Goal: Task Accomplishment & Management: Use online tool/utility

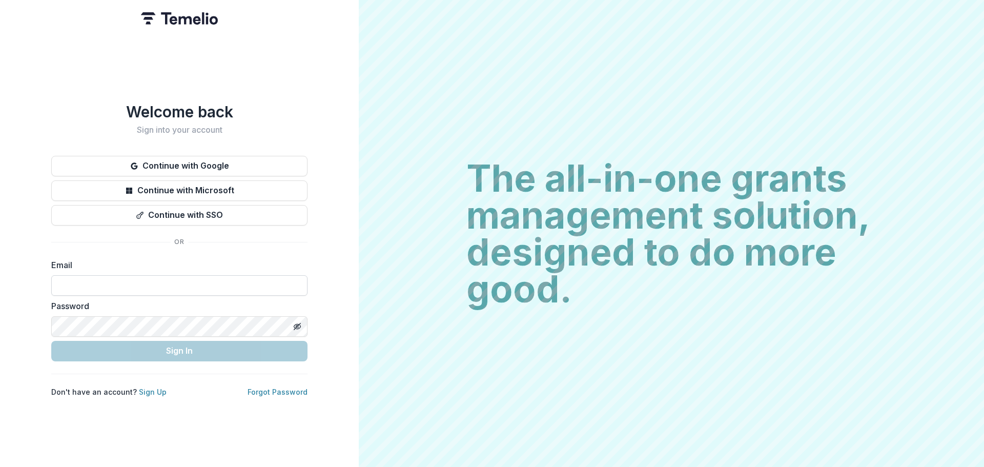
click at [156, 282] on input at bounding box center [179, 285] width 256 height 21
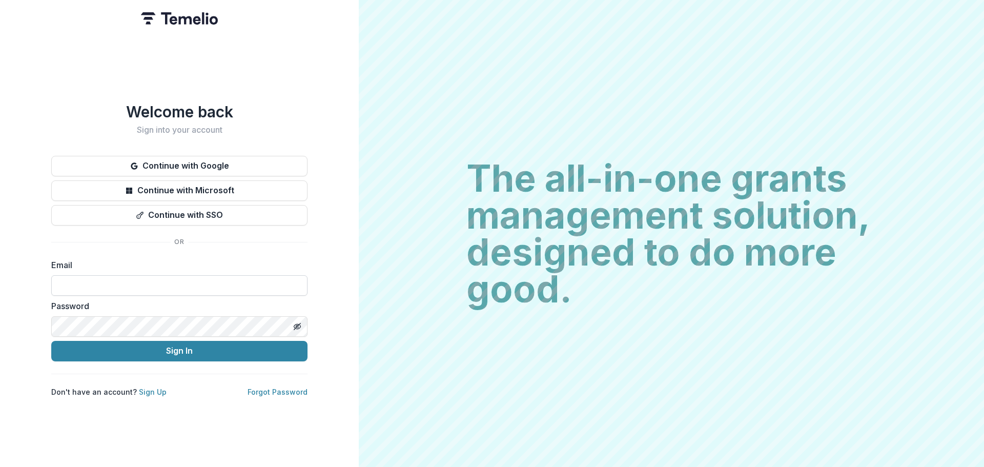
type input "**********"
click at [51, 341] on button "Sign In" at bounding box center [179, 351] width 256 height 21
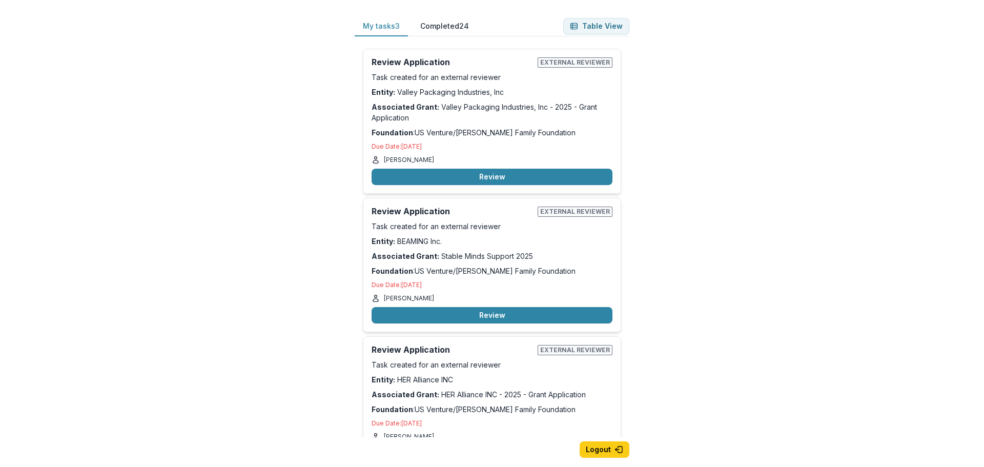
click at [673, 96] on div "My tasks 3 Completed 24 Table View Review Application External reviewer Task cr…" at bounding box center [492, 233] width 984 height 467
click at [699, 78] on div "My tasks 3 Completed 24 Table View Review Application External reviewer Task cr…" at bounding box center [492, 233] width 984 height 467
click at [487, 313] on button "Review" at bounding box center [492, 315] width 241 height 16
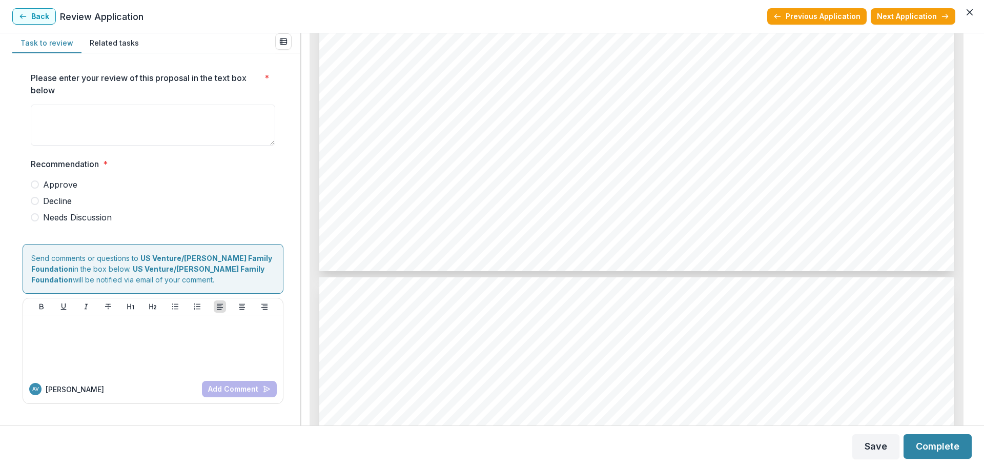
scroll to position [4255, 0]
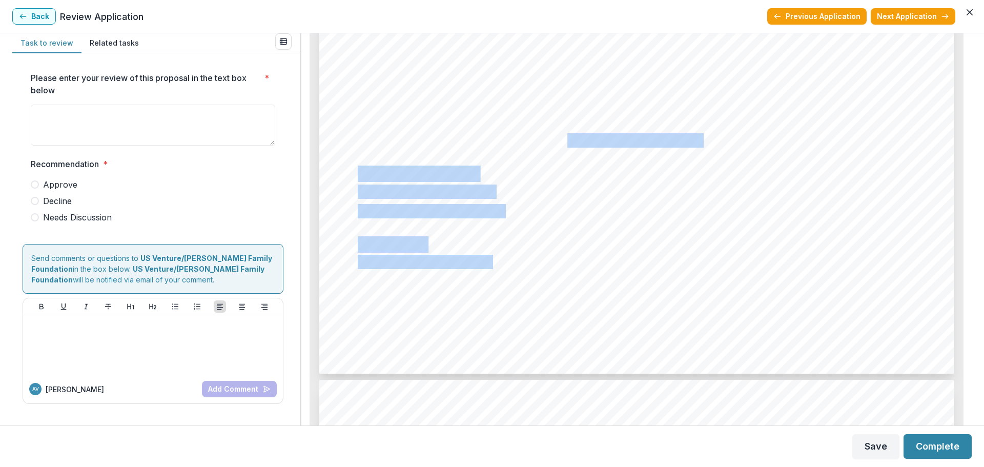
drag, startPoint x: 686, startPoint y: 143, endPoint x: 540, endPoint y: 136, distance: 145.8
click at [540, 136] on span "BEAMING Inc 2692 County Rd. GG Neenah, Wi 54956" at bounding box center [529, 140] width 343 height 13
drag, startPoint x: 669, startPoint y: 140, endPoint x: 541, endPoint y: 140, distance: 128.7
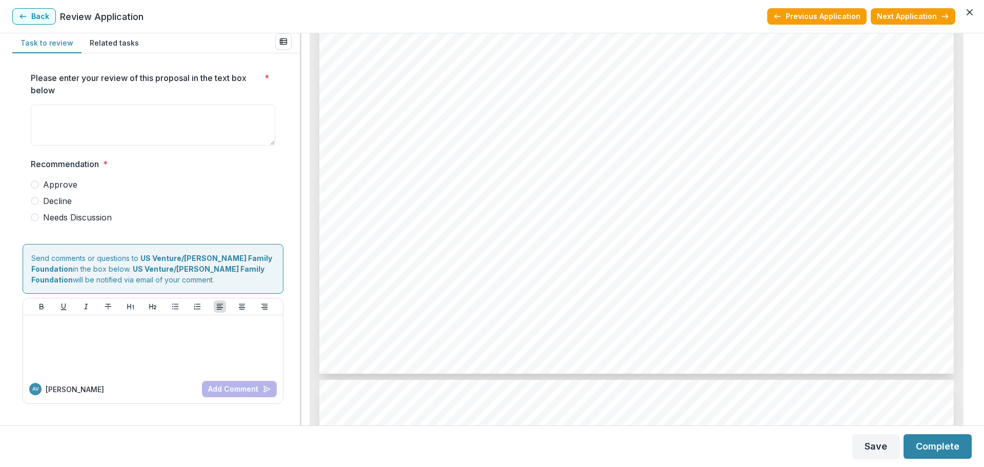
click at [515, 145] on span "BEAMING Inc 2692 County Rd. GG Neenah, Wi 54956" at bounding box center [529, 140] width 343 height 13
drag, startPoint x: 441, startPoint y: 138, endPoint x: 666, endPoint y: 139, distance: 225.0
click at [666, 139] on span "BEAMING Inc 2692 County Rd. GG Neenah, Wi 54956" at bounding box center [529, 140] width 343 height 13
copy span "2692 County Rd. GG Neenah, Wi 54956"
click at [668, 143] on span "BEAMING Inc 2692 County Rd. GG Neenah, Wi 54956" at bounding box center [529, 140] width 343 height 13
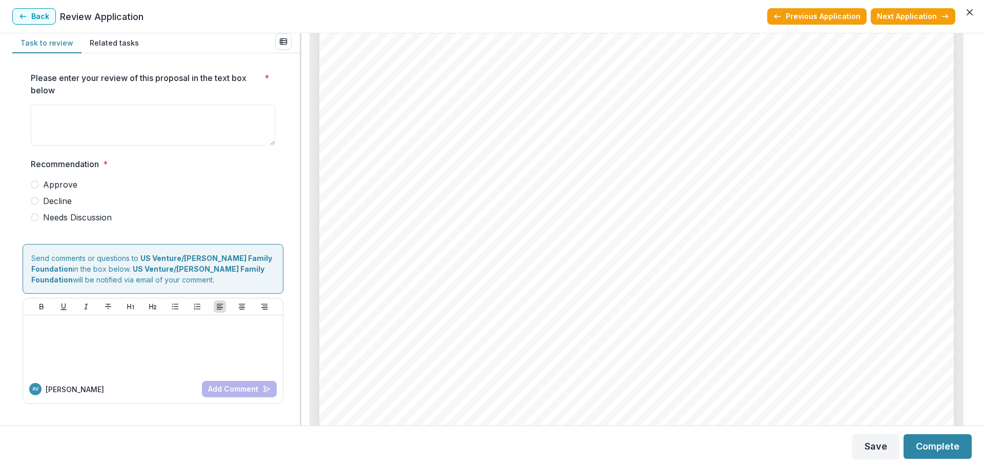
scroll to position [1179, 0]
click at [423, 292] on div "Page: 2 Stable Minds Support 2025 Submission Responses Number of People This Gr…" at bounding box center [636, 290] width 635 height 898
click at [409, 251] on span "physical, cognitive, and emotional well-being while fostering social connection…" at bounding box center [619, 249] width 523 height 13
click at [569, 274] on div "Page: 2 Stable Minds Support 2025 Submission Responses Number of People This Gr…" at bounding box center [636, 290] width 635 height 898
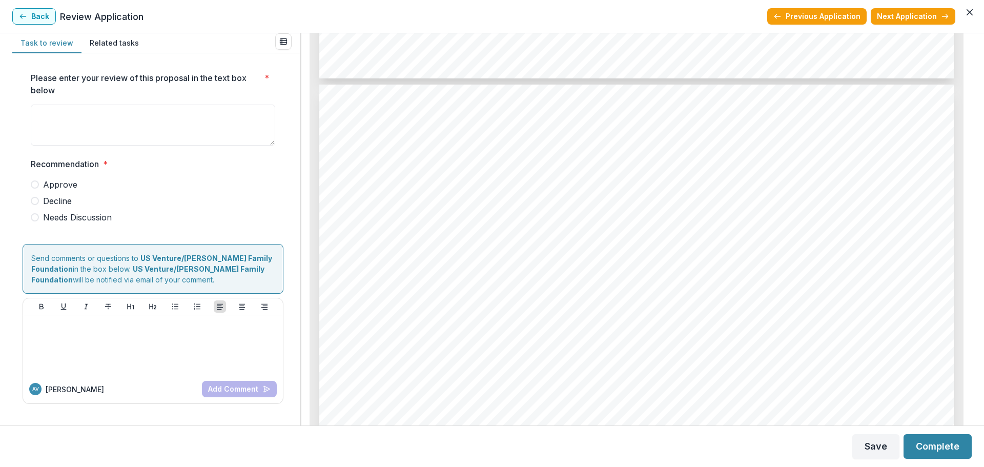
scroll to position [4562, 0]
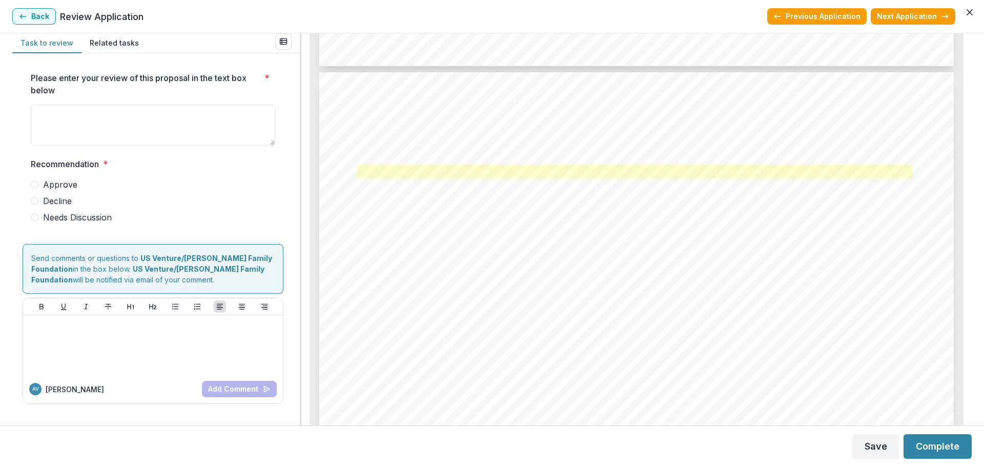
drag, startPoint x: 513, startPoint y: 194, endPoint x: 357, endPoint y: 176, distance: 156.9
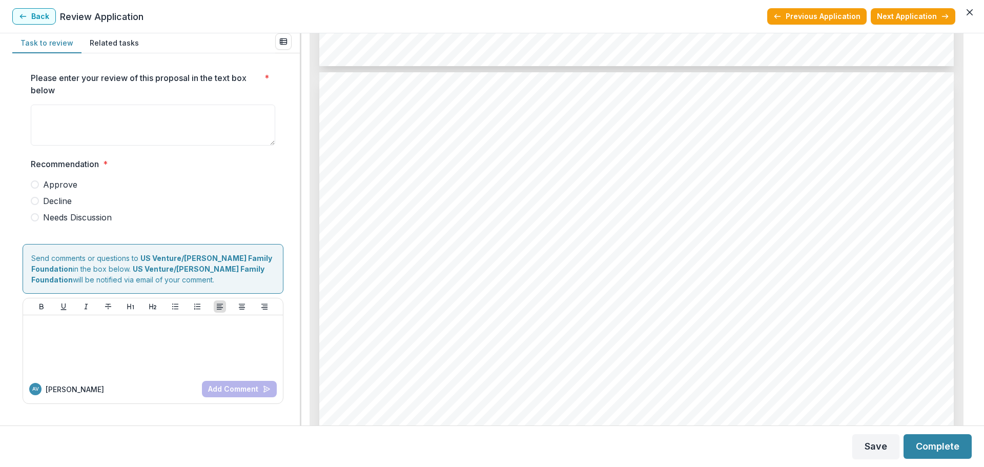
click at [459, 178] on span "https://usventureprograms.smapply.io/protected/tr/278211401/31544291/Board_of_D…" at bounding box center [425, 174] width 135 height 13
click at [492, 193] on link at bounding box center [435, 190] width 155 height 13
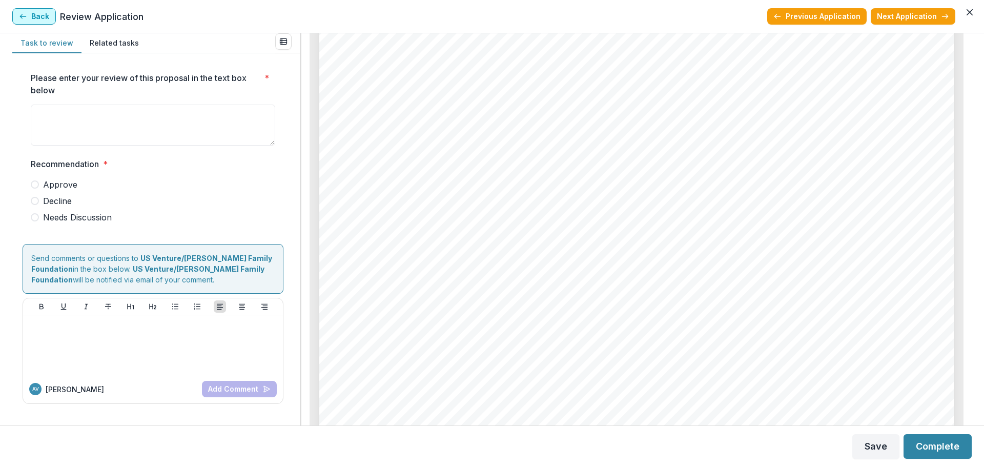
click at [45, 16] on button "Back" at bounding box center [34, 16] width 44 height 16
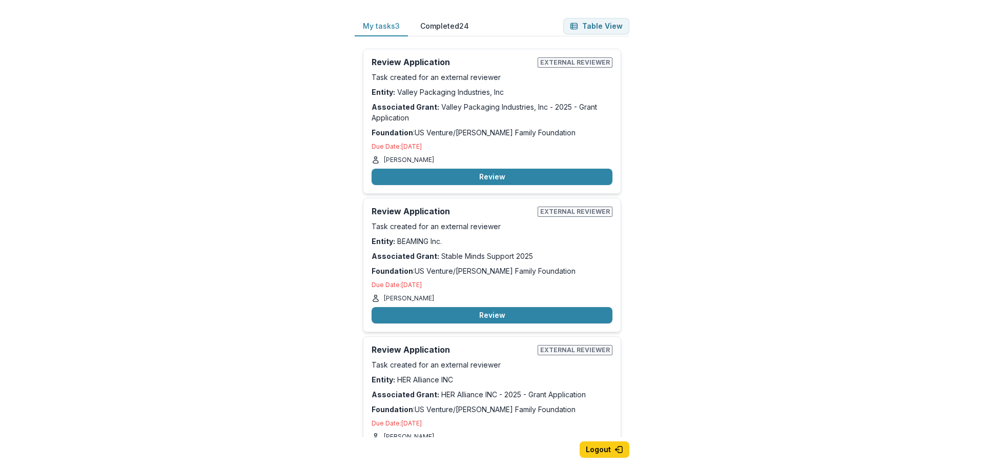
click at [687, 202] on div "My tasks 3 Completed 24 Table View Review Application External reviewer Task cr…" at bounding box center [492, 233] width 984 height 467
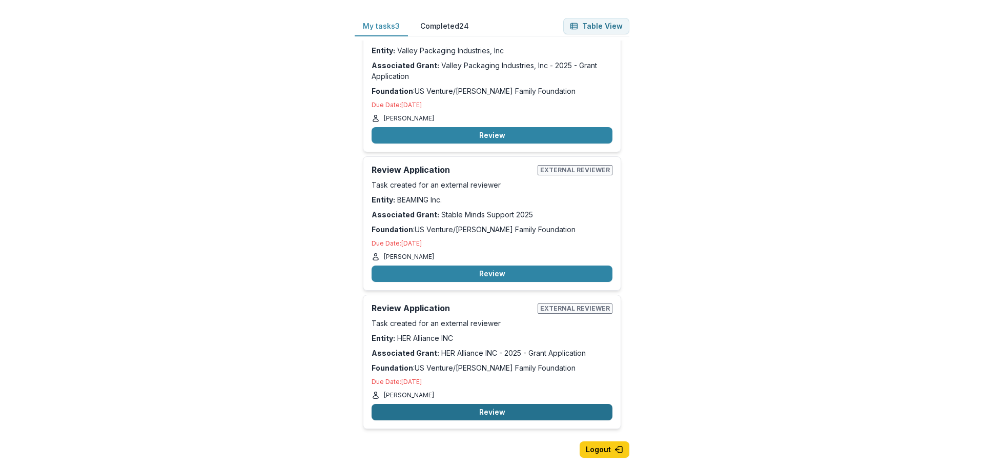
click at [491, 408] on button "Review" at bounding box center [492, 412] width 241 height 16
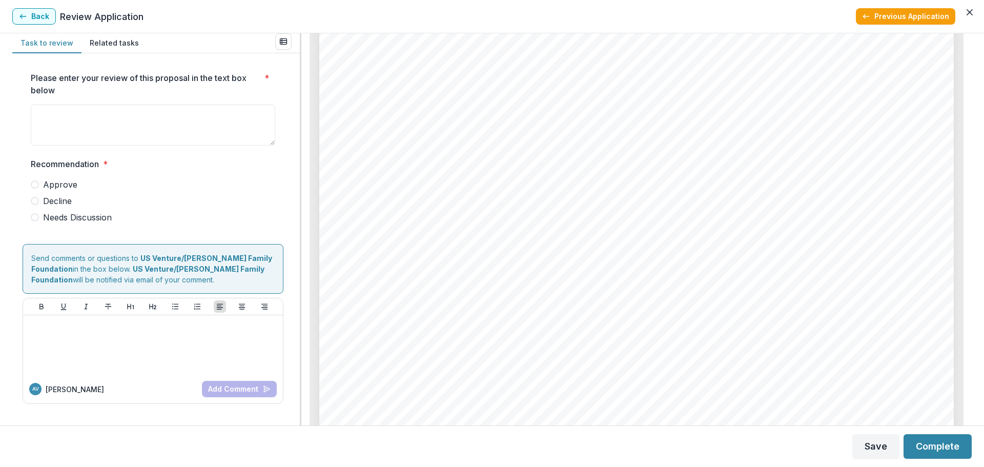
scroll to position [5639, 0]
click at [43, 17] on button "Back" at bounding box center [34, 16] width 44 height 16
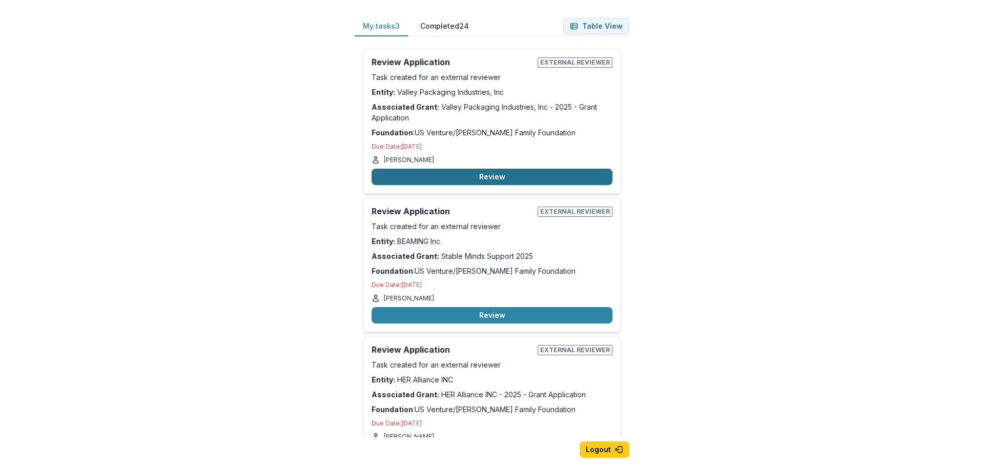
click at [491, 169] on button "Review" at bounding box center [492, 177] width 241 height 16
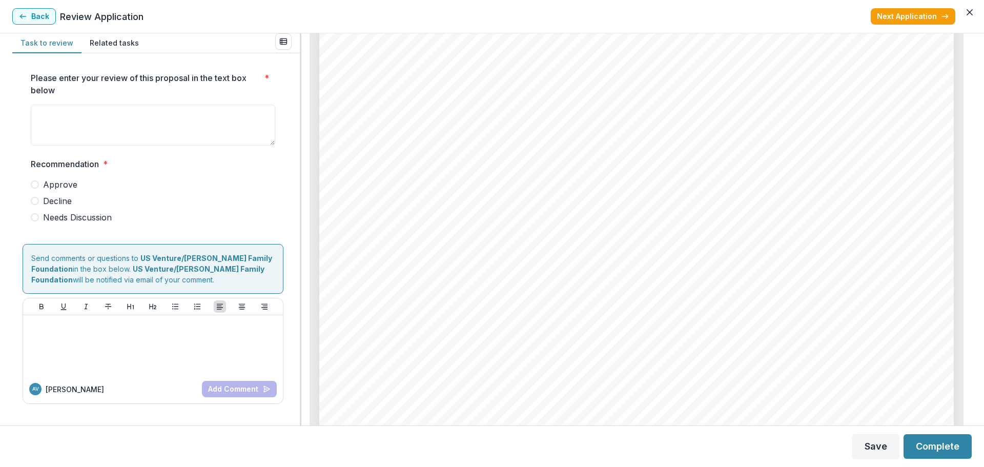
scroll to position [1999, 0]
click at [555, 247] on div "1. 2. Page: 3 Valley Packaging Industries, Inc - 2025 - Grant Application Yes P…" at bounding box center [636, 373] width 635 height 898
